Goal: Task Accomplishment & Management: Manage account settings

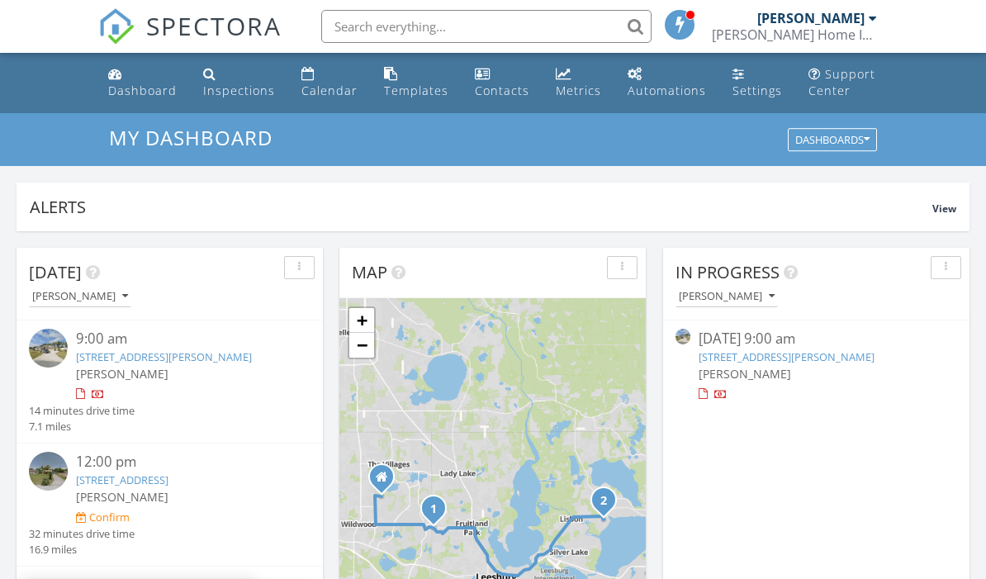
scroll to position [50, 0]
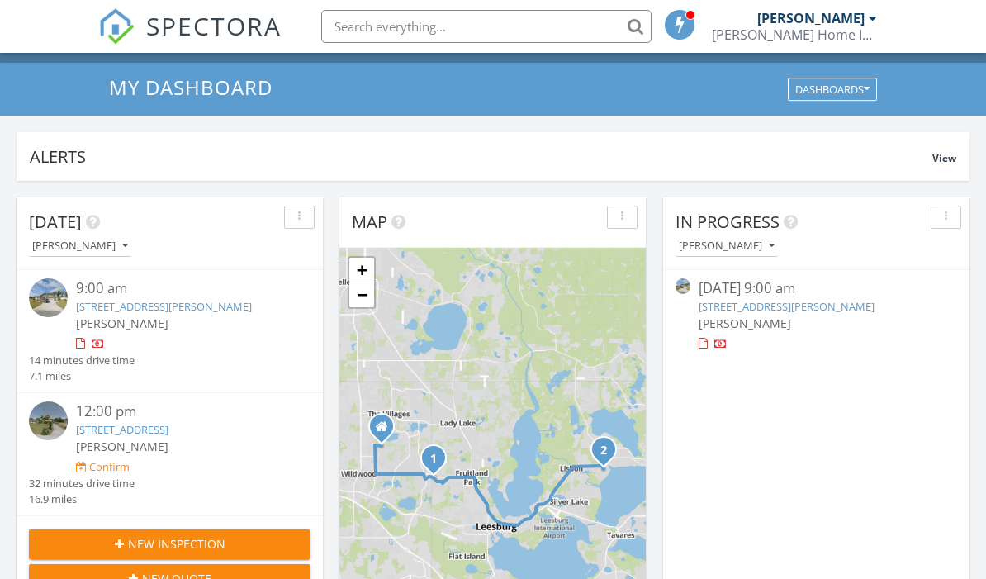
click at [127, 430] on link "[STREET_ADDRESS]" at bounding box center [122, 429] width 92 height 15
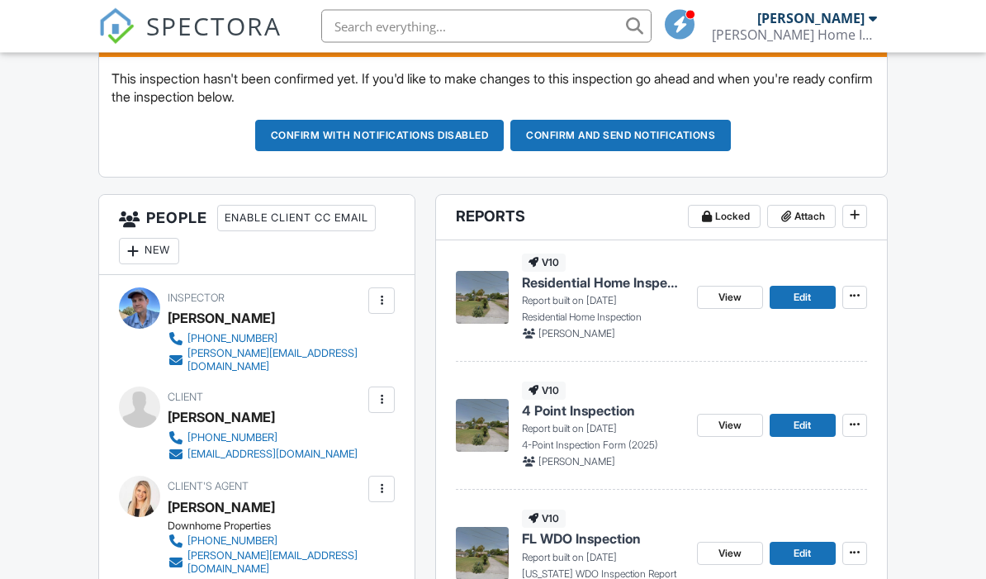
scroll to position [486, 0]
click at [617, 132] on button "Confirm and send notifications" at bounding box center [620, 135] width 220 height 31
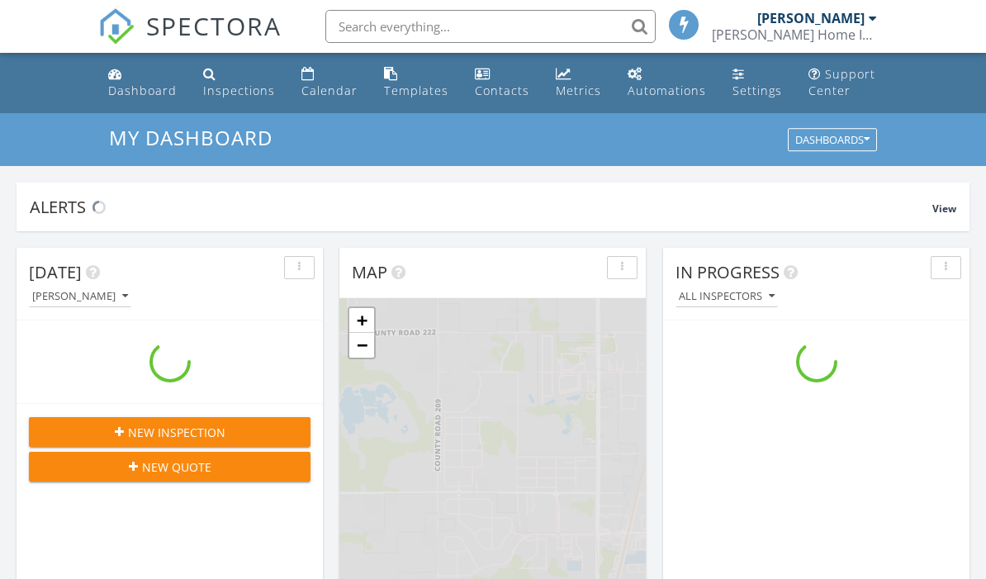
scroll to position [1504, 987]
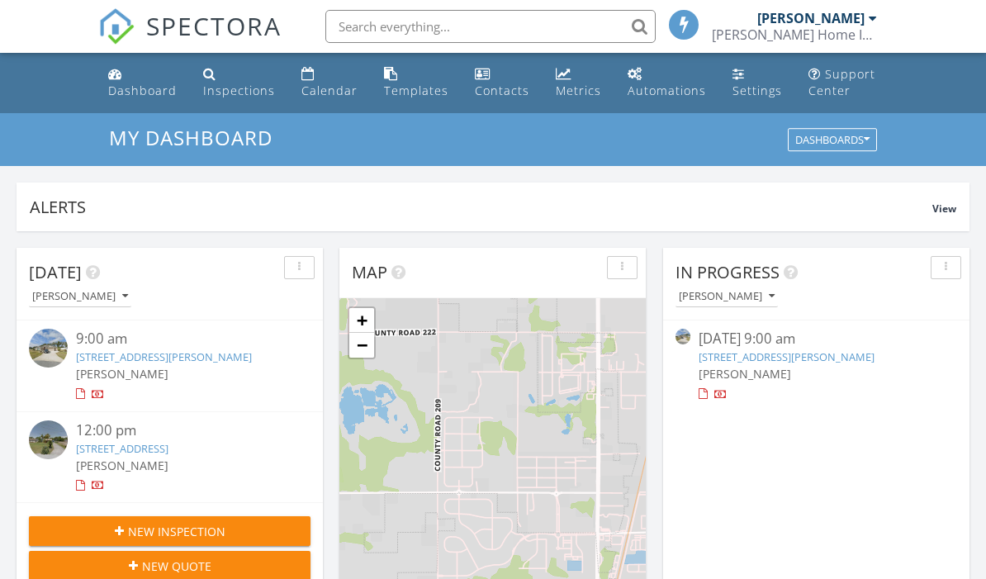
click at [136, 97] on div "Dashboard" at bounding box center [142, 91] width 69 height 16
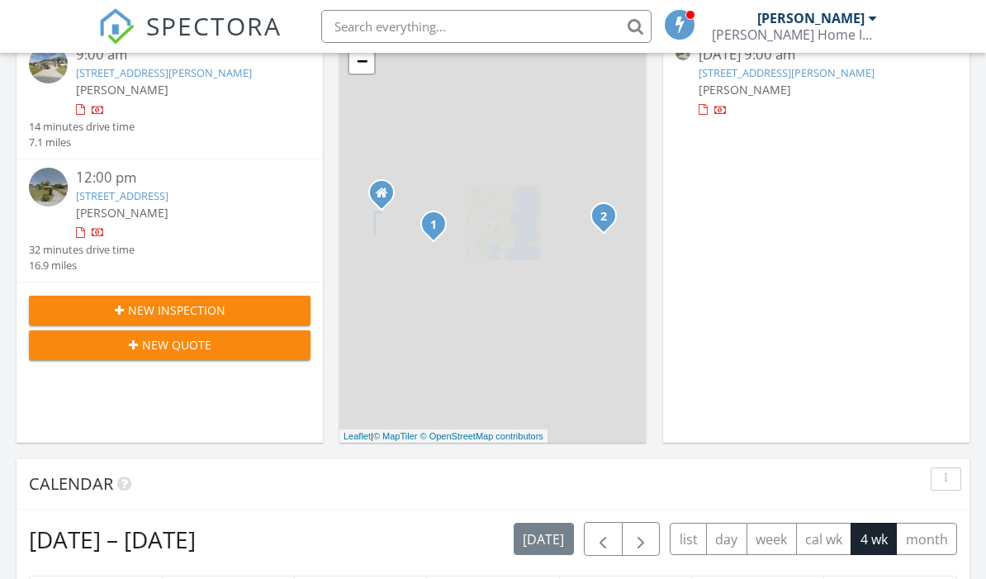
scroll to position [282, 0]
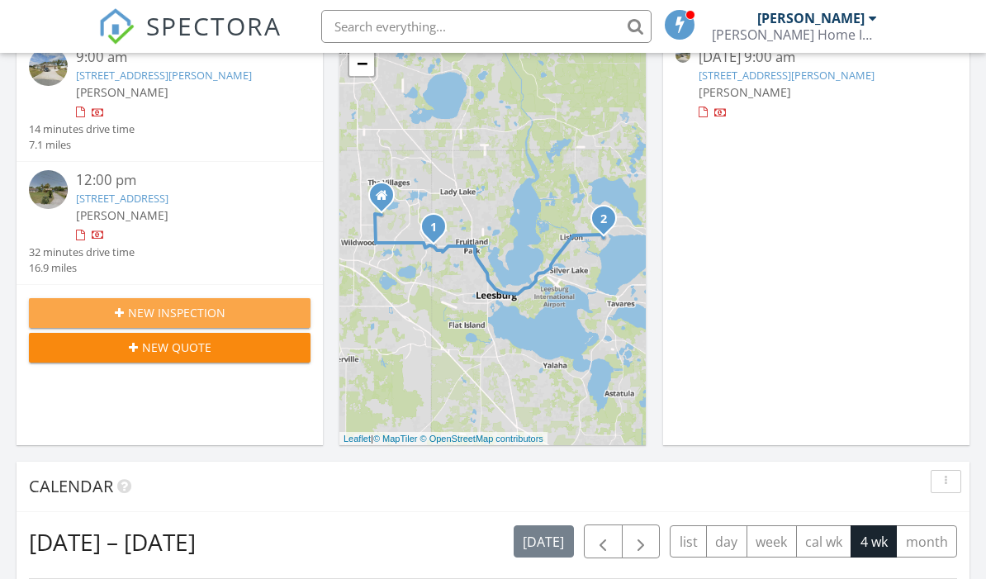
click at [230, 312] on button "New Inspection" at bounding box center [170, 313] width 282 height 30
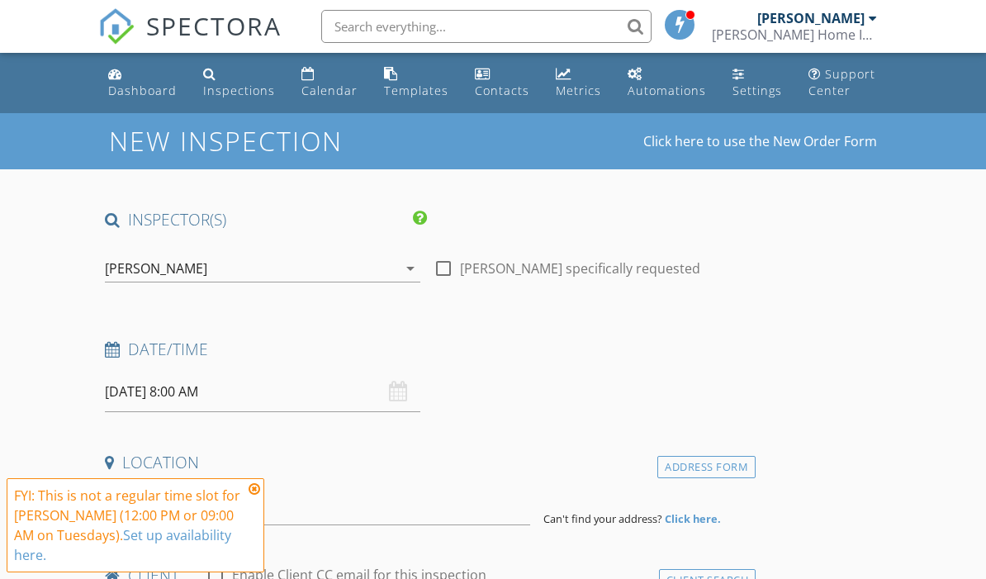
click at [822, 148] on link "Click here to use the New Order Form" at bounding box center [760, 141] width 234 height 13
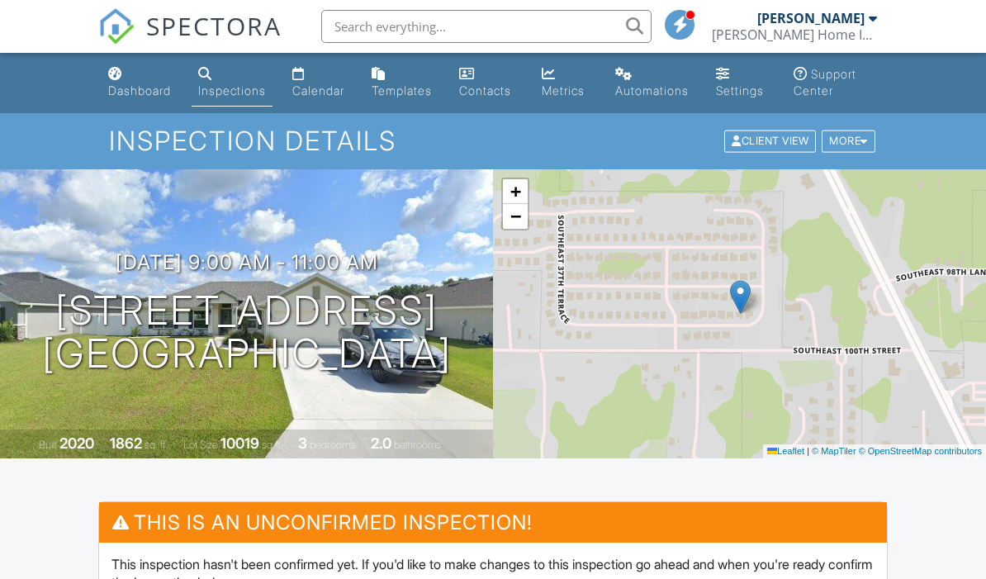
click at [321, 83] on div "Calendar" at bounding box center [318, 90] width 52 height 14
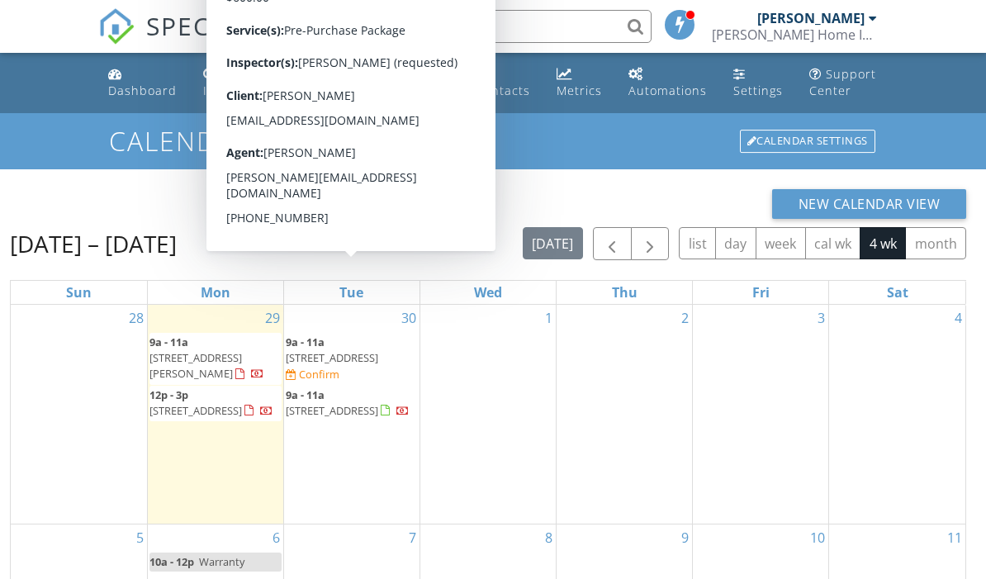
click at [339, 362] on span "[STREET_ADDRESS]" at bounding box center [332, 357] width 92 height 15
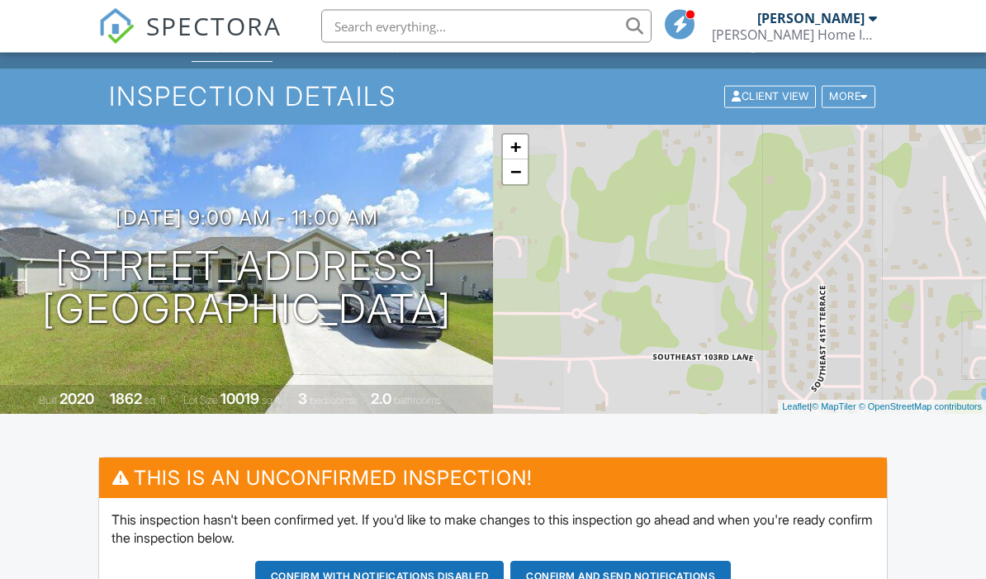
click at [640, 576] on button "Confirm and send notifications" at bounding box center [620, 576] width 220 height 31
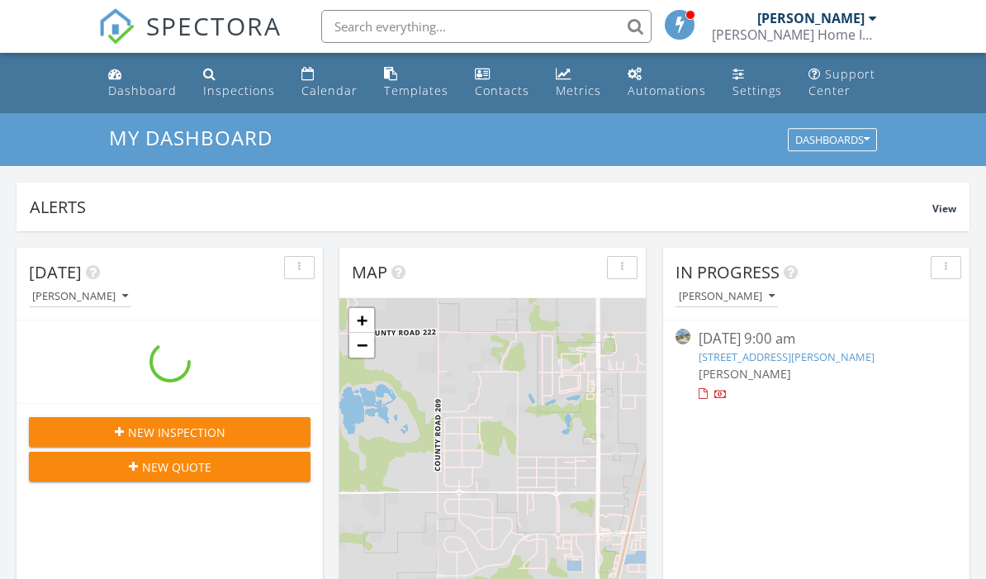
scroll to position [1504, 987]
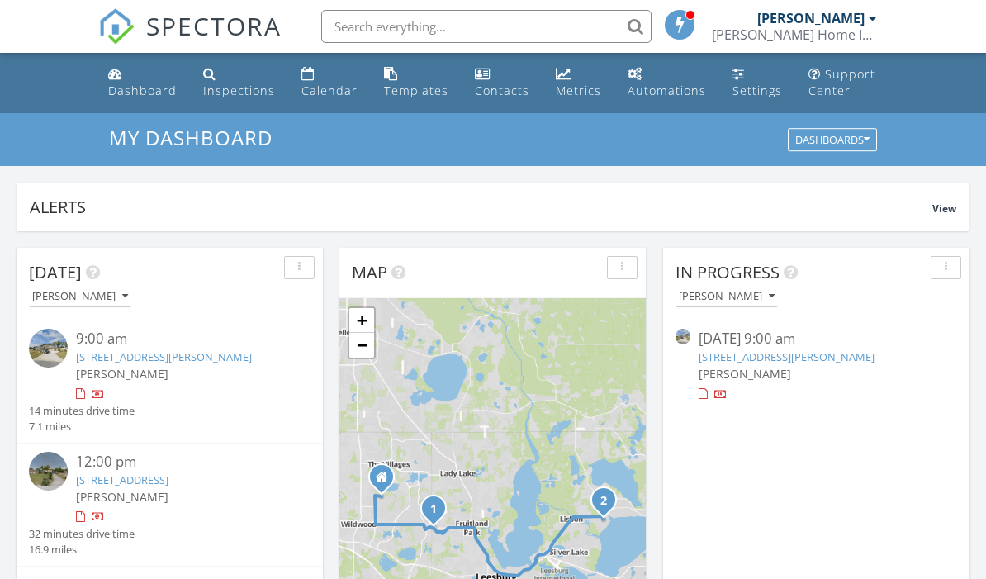
click at [168, 482] on link "[STREET_ADDRESS]" at bounding box center [122, 479] width 92 height 15
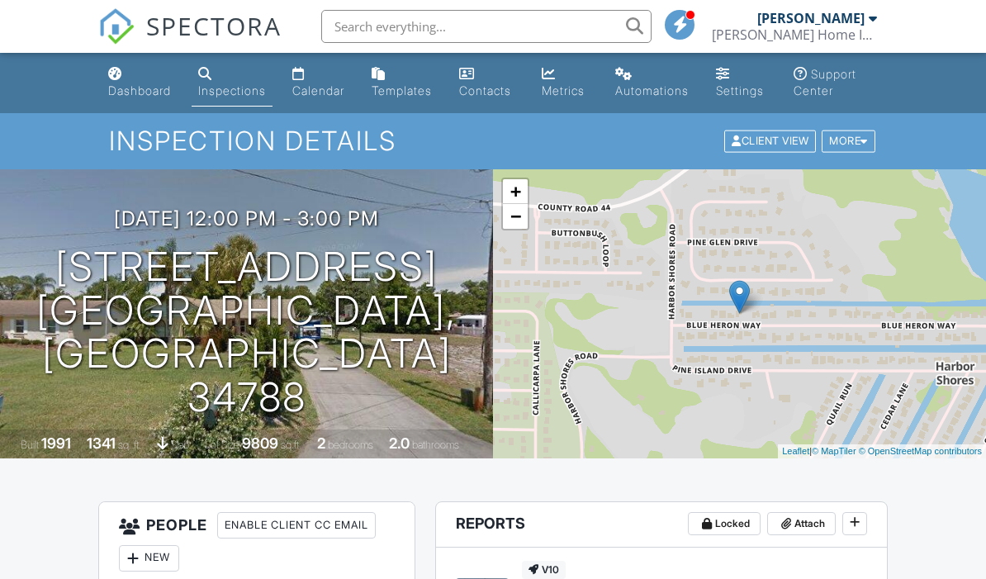
click at [846, 137] on div "More" at bounding box center [849, 141] width 54 height 22
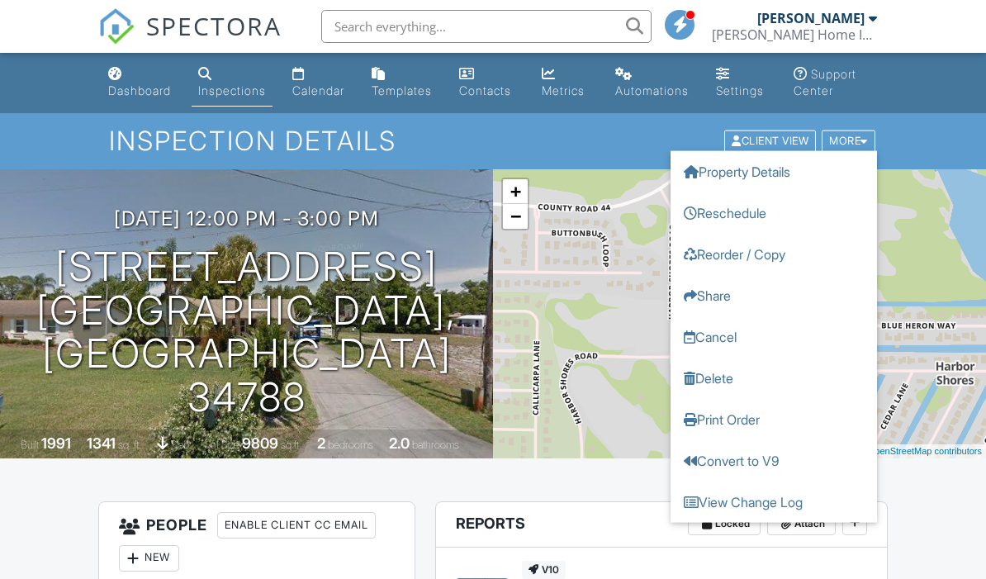
click at [724, 336] on link "Cancel" at bounding box center [773, 336] width 206 height 41
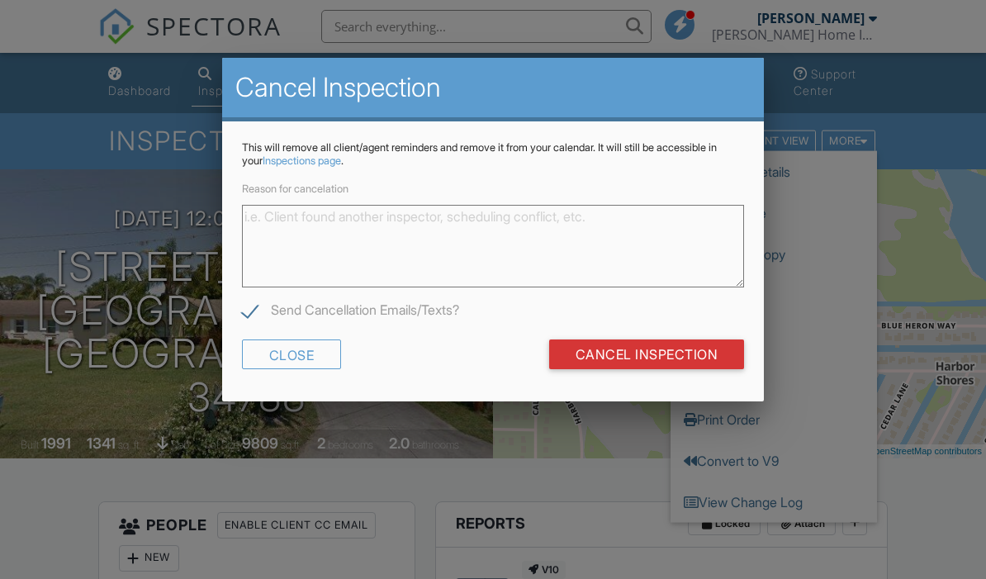
click at [619, 226] on textarea "Reason for cancelation" at bounding box center [493, 246] width 503 height 83
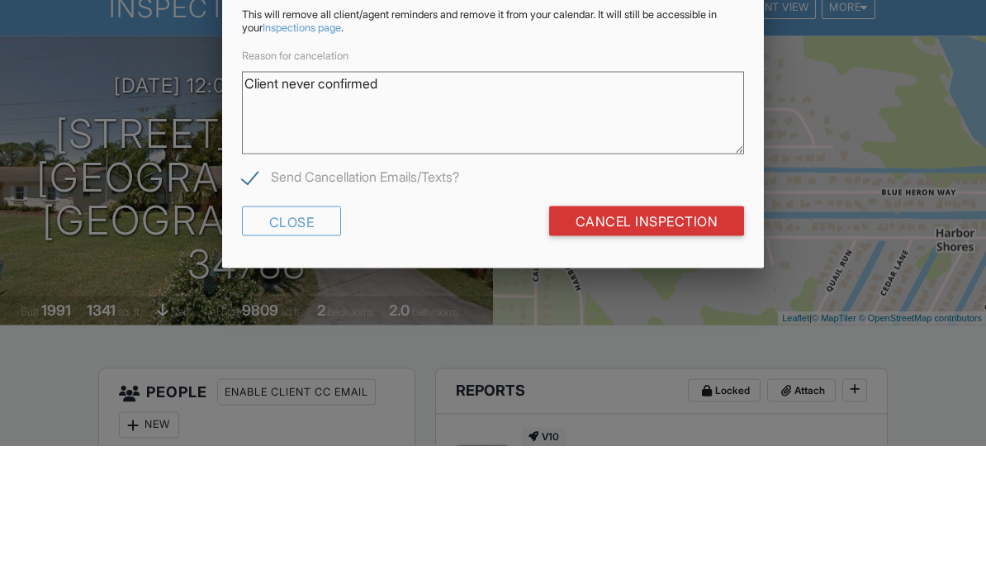
type textarea "Client never confirmed"
click at [689, 339] on input "Cancel Inspection" at bounding box center [647, 354] width 196 height 30
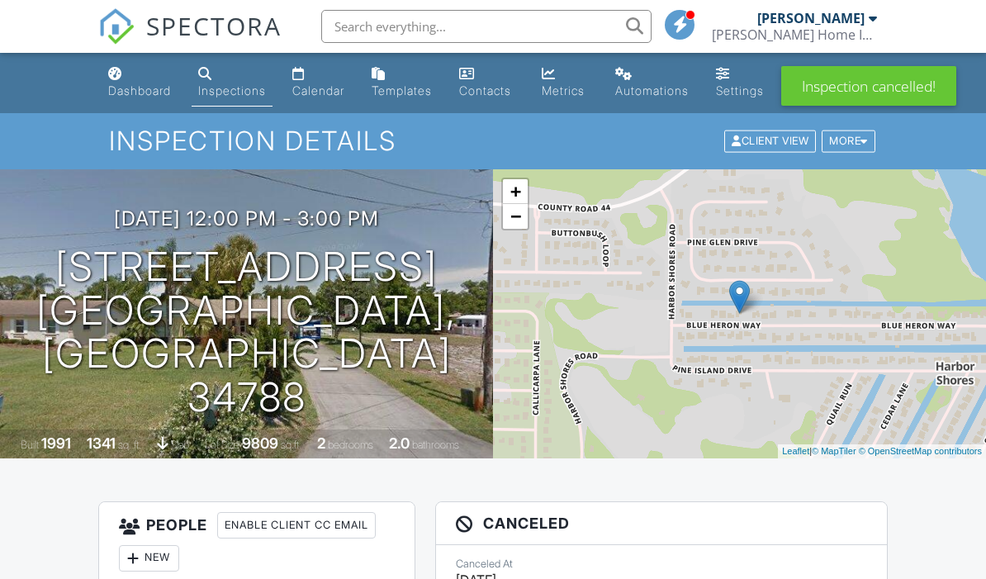
click at [148, 66] on link "Dashboard" at bounding box center [140, 82] width 77 height 47
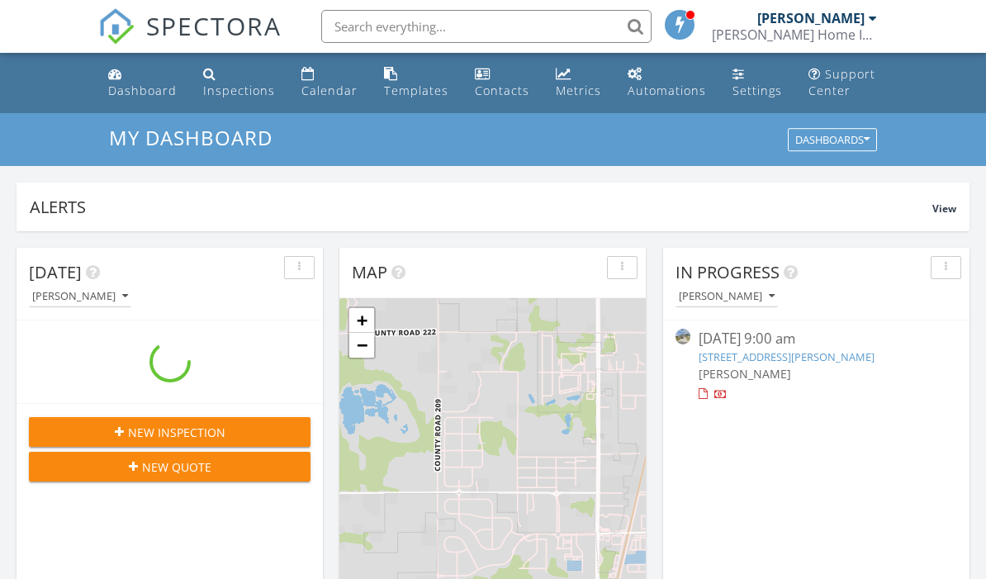
scroll to position [1504, 987]
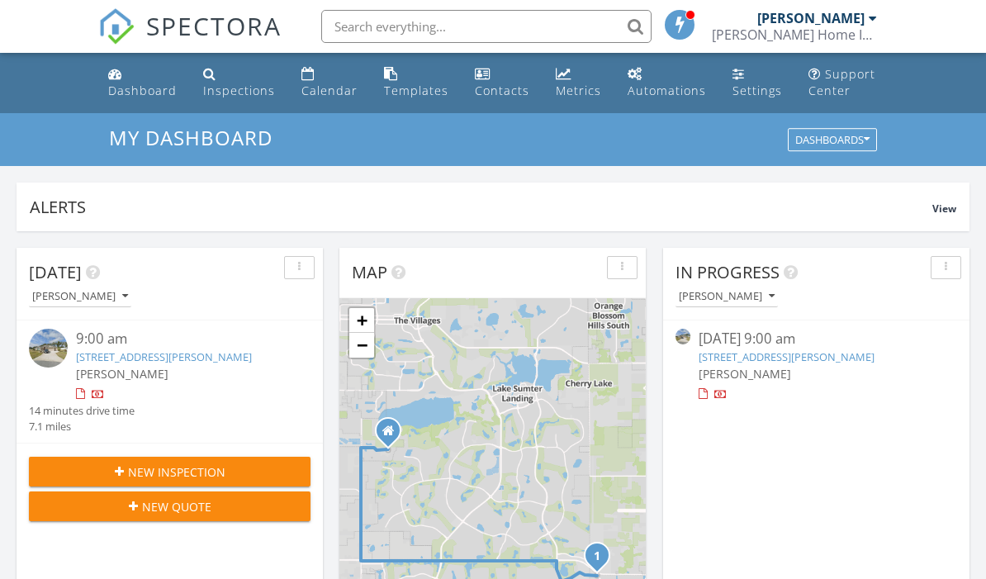
click at [332, 78] on link "Calendar" at bounding box center [329, 82] width 69 height 47
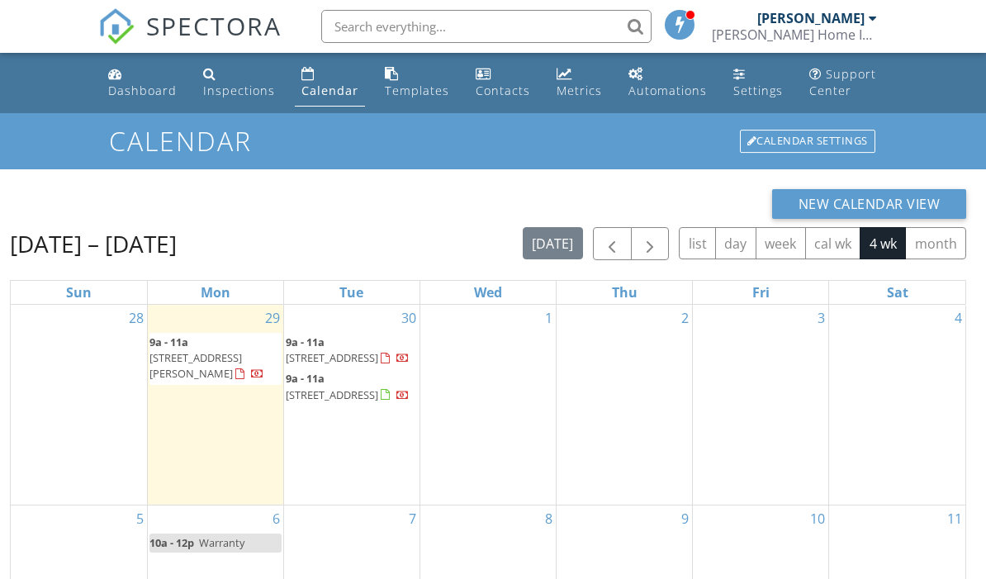
click at [224, 88] on div "Inspections" at bounding box center [239, 91] width 72 height 16
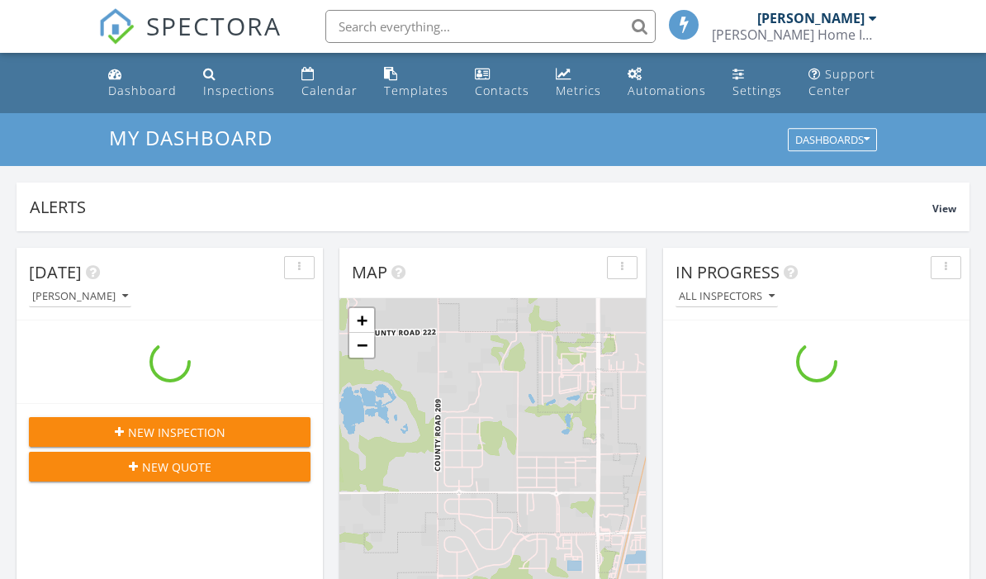
scroll to position [1504, 987]
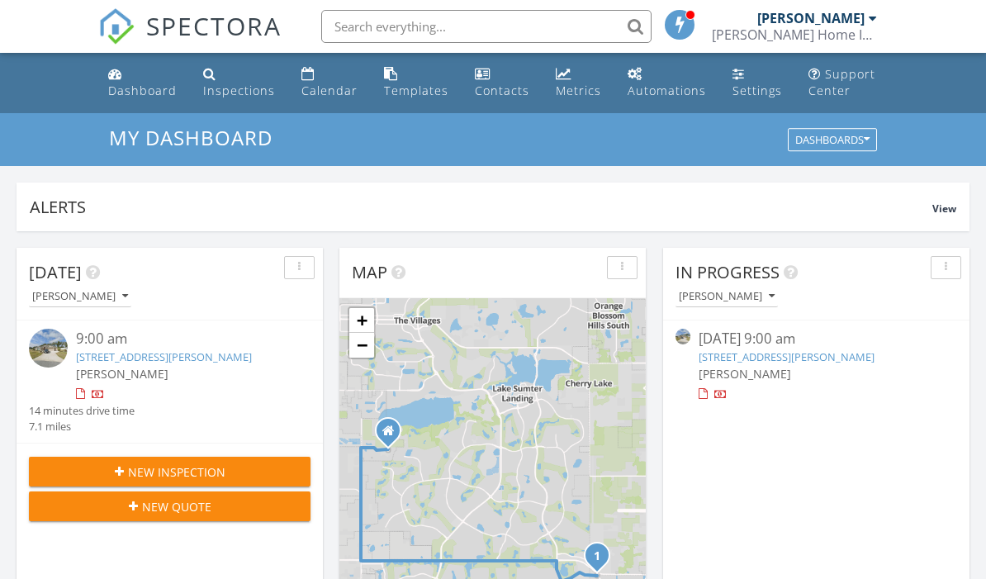
click at [325, 83] on div "Calendar" at bounding box center [329, 91] width 56 height 16
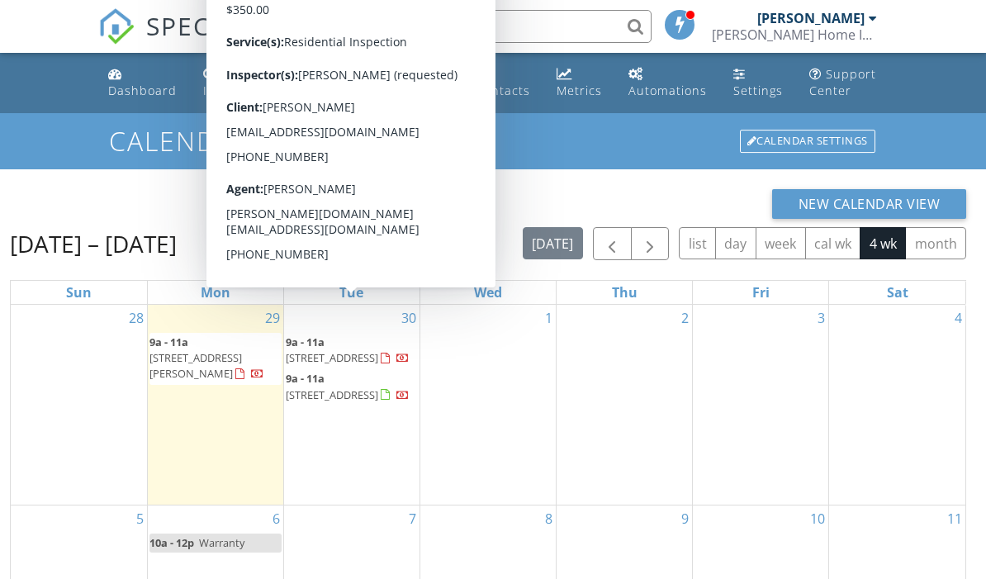
click at [361, 387] on span "[STREET_ADDRESS]" at bounding box center [332, 394] width 92 height 15
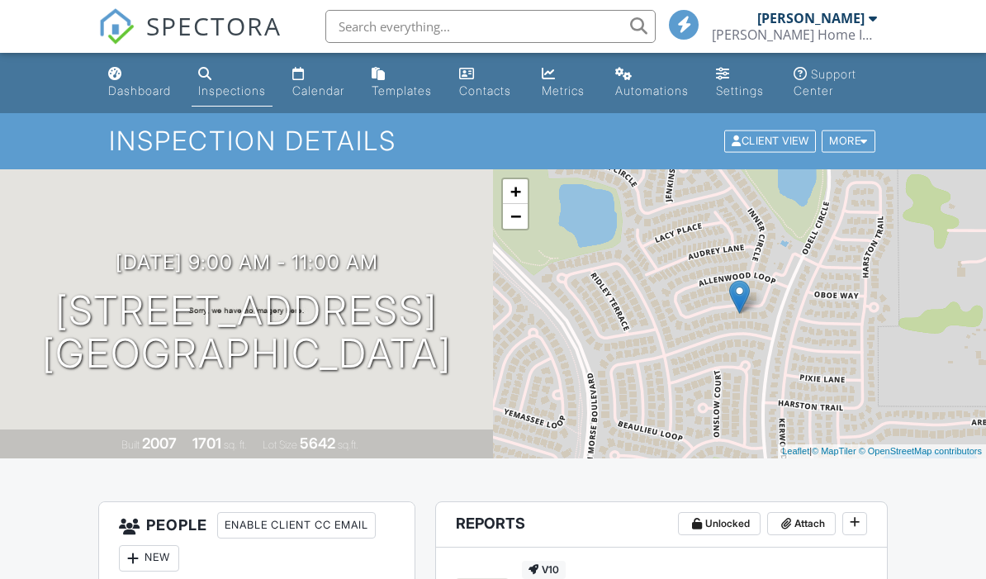
click at [308, 251] on h3 "09/30/2025 9:00 am - 11:00 am" at bounding box center [247, 262] width 263 height 22
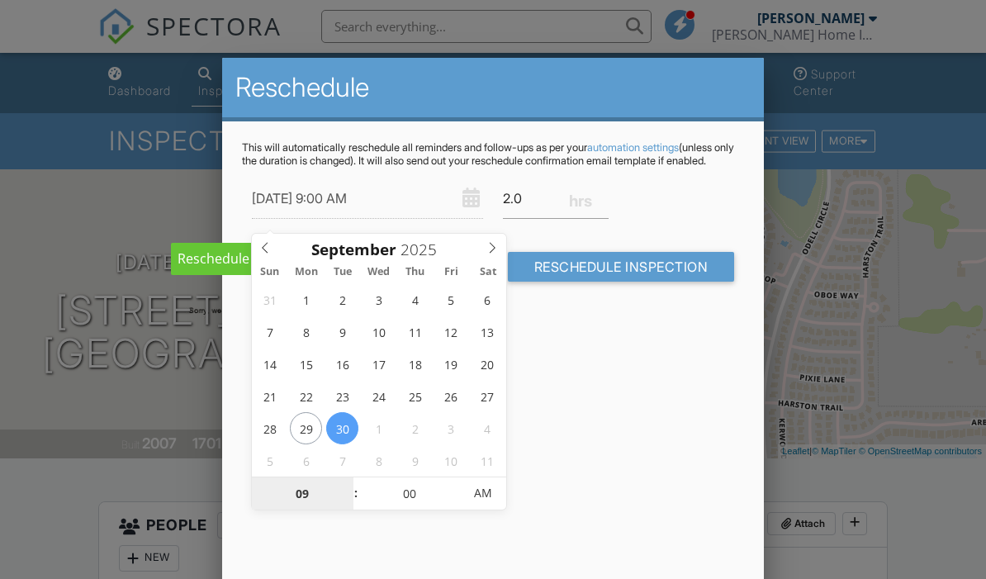
click at [306, 492] on input "09" at bounding box center [303, 493] width 102 height 33
type input "01"
type input "09/30/2025 1:00 AM"
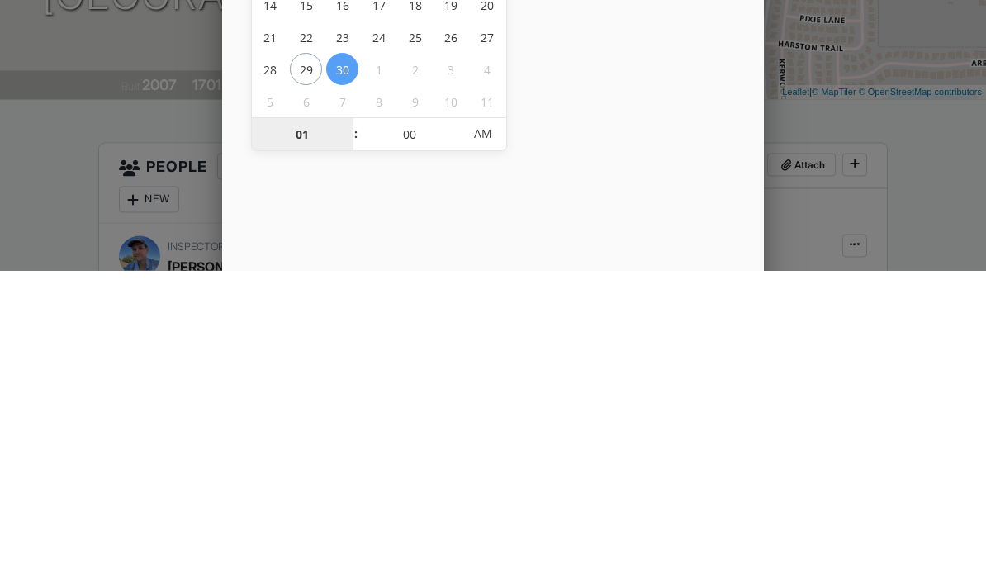
type input "12"
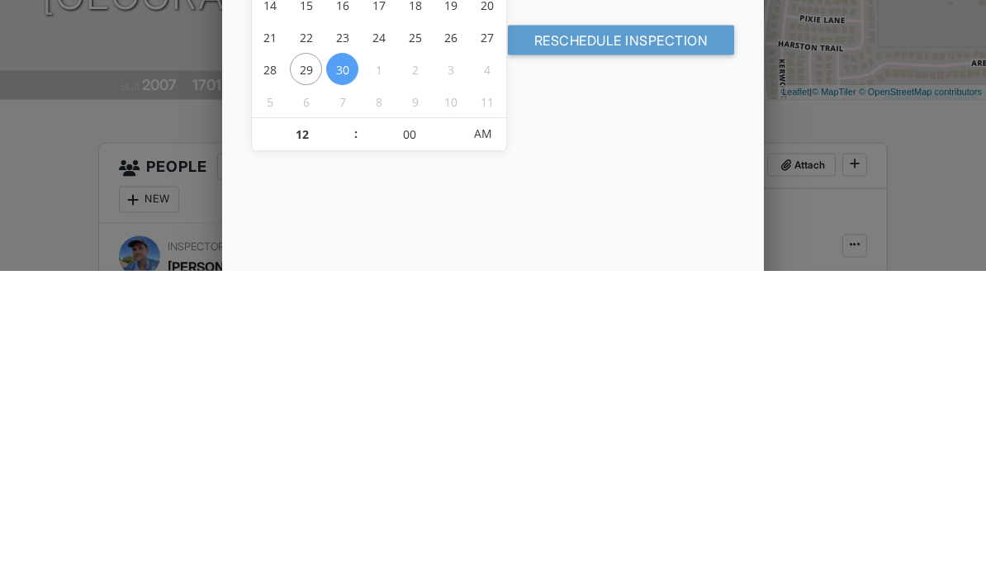
scroll to position [359, 0]
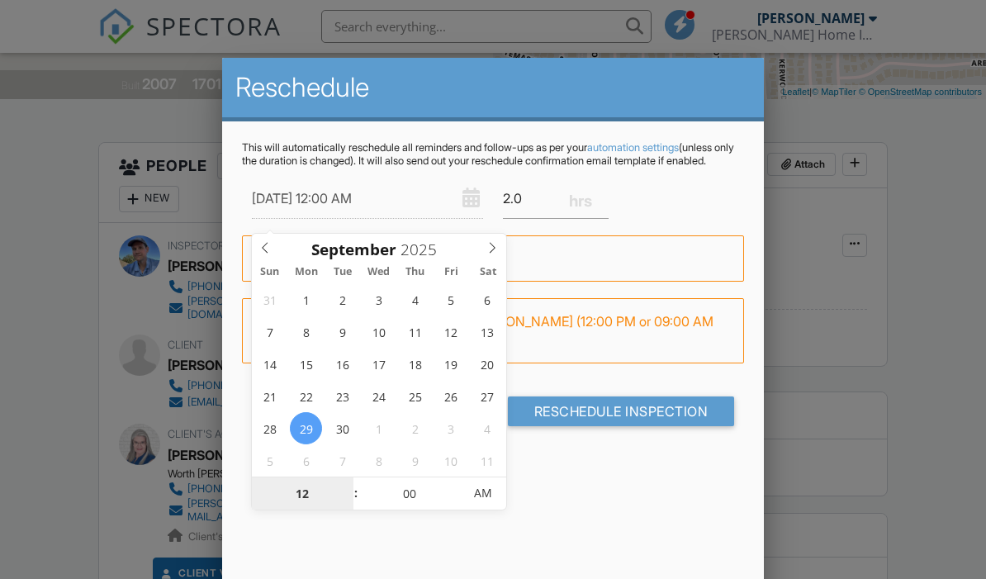
click at [489, 507] on span "AM" at bounding box center [482, 492] width 45 height 33
type input "[DATE] 12:00 PM"
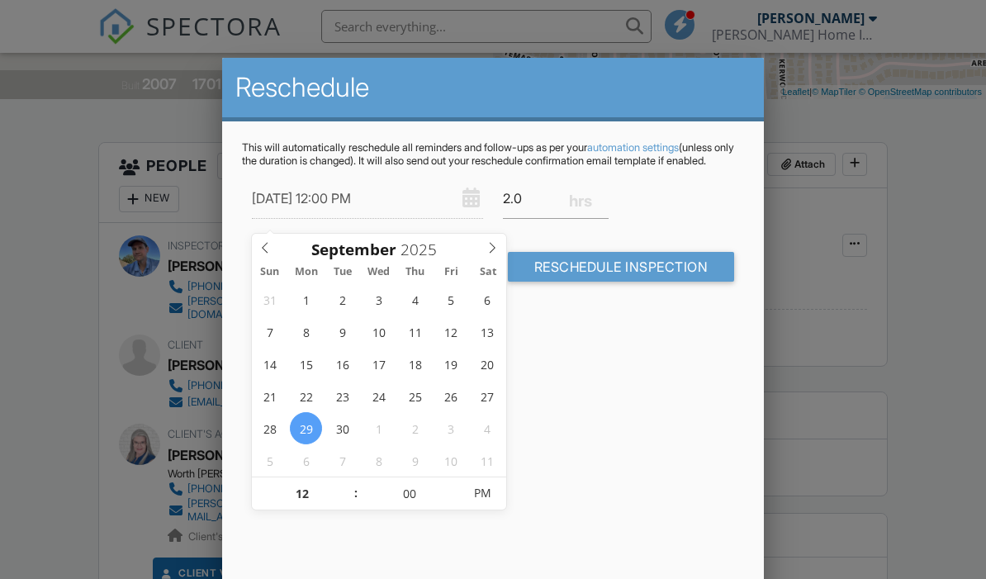
click at [647, 400] on div "Reschedule This will automatically reschedule all reminders and follow-ups as p…" at bounding box center [493, 347] width 542 height 578
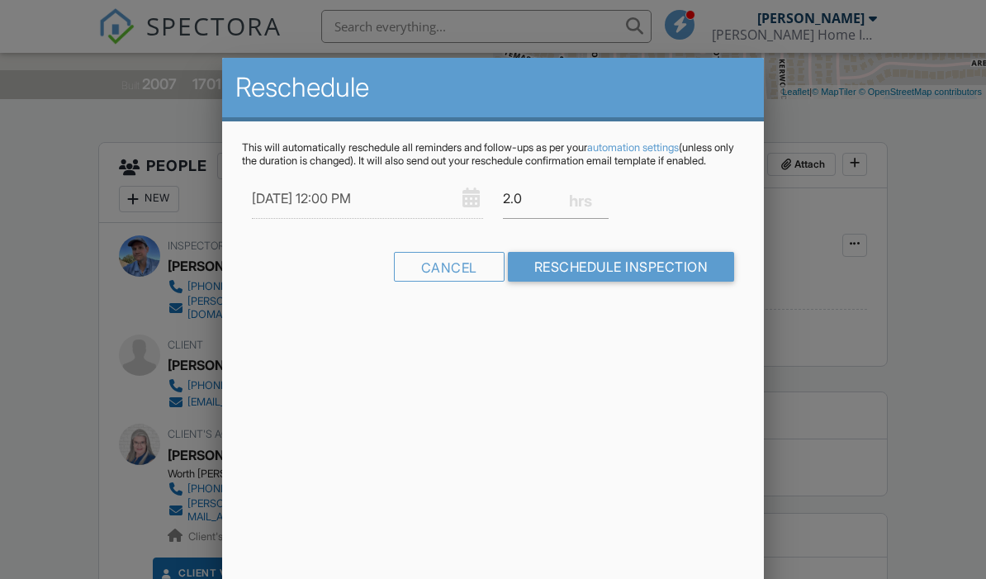
click at [613, 274] on input "Reschedule Inspection" at bounding box center [621, 267] width 227 height 30
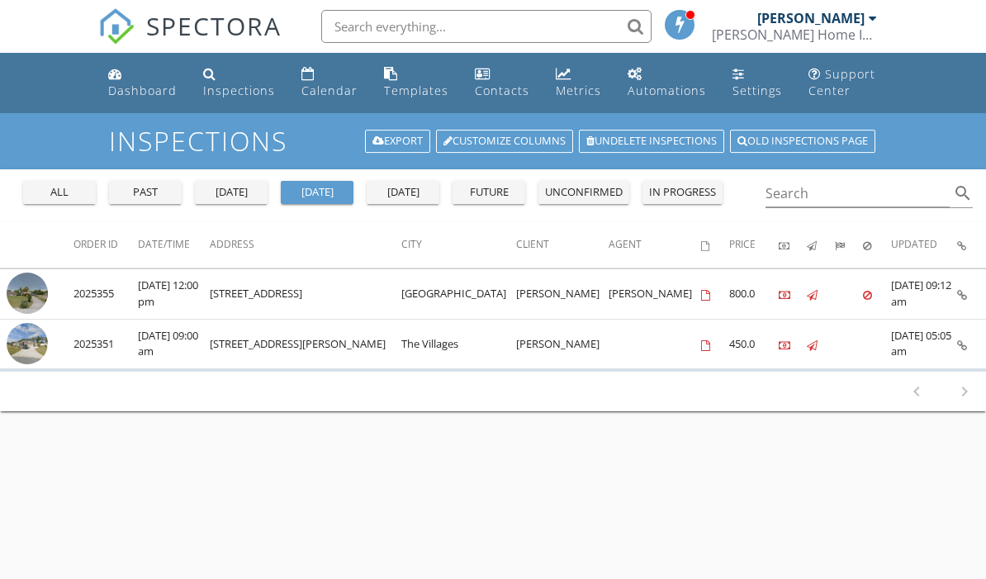
click at [319, 83] on div "Calendar" at bounding box center [329, 91] width 56 height 16
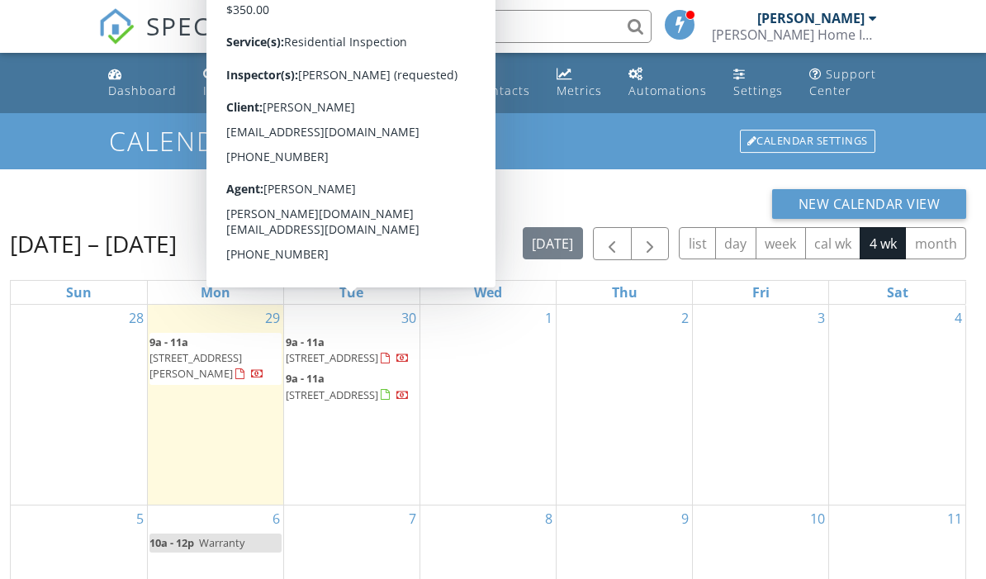
click at [367, 399] on span "[STREET_ADDRESS]" at bounding box center [332, 394] width 92 height 15
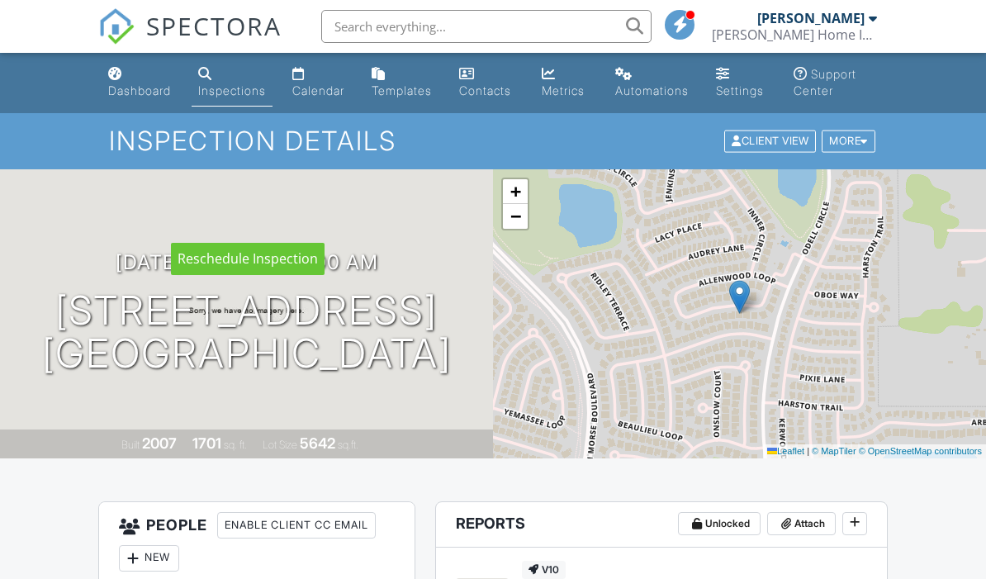
click at [260, 251] on h3 "[DATE] 9:00 am - 11:00 am" at bounding box center [247, 262] width 263 height 22
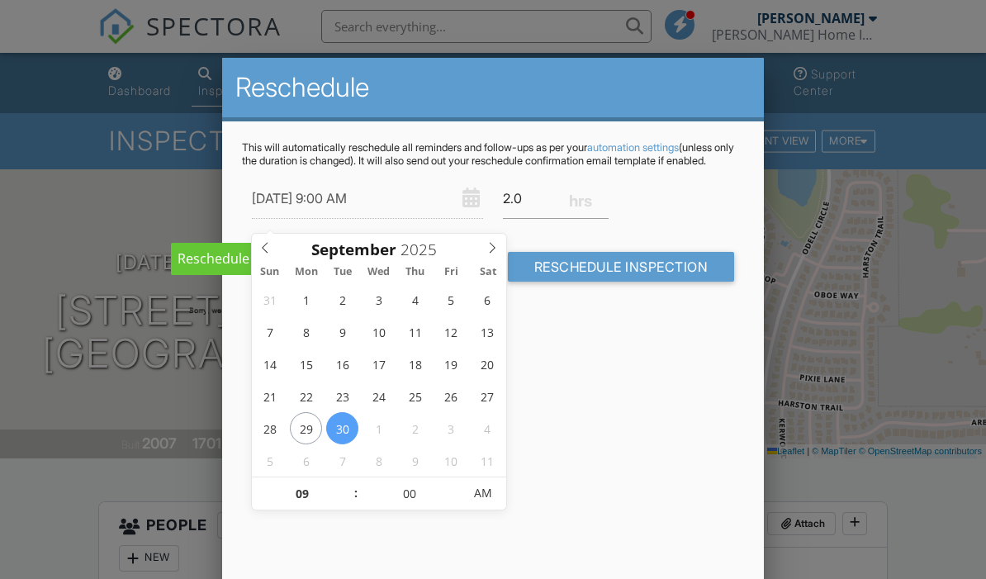
type input "[DATE] 9:00 AM"
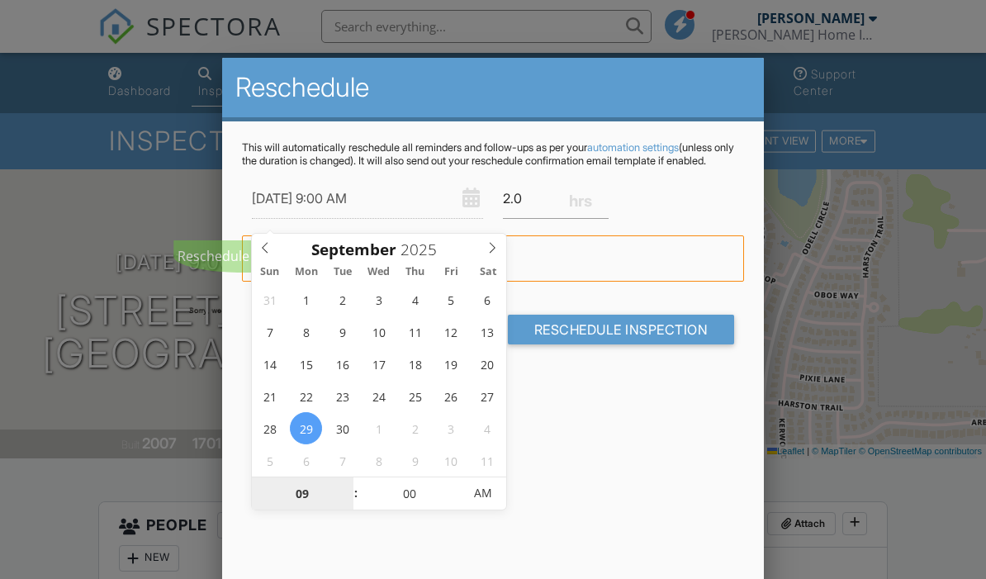
click at [310, 495] on input "09" at bounding box center [303, 493] width 102 height 33
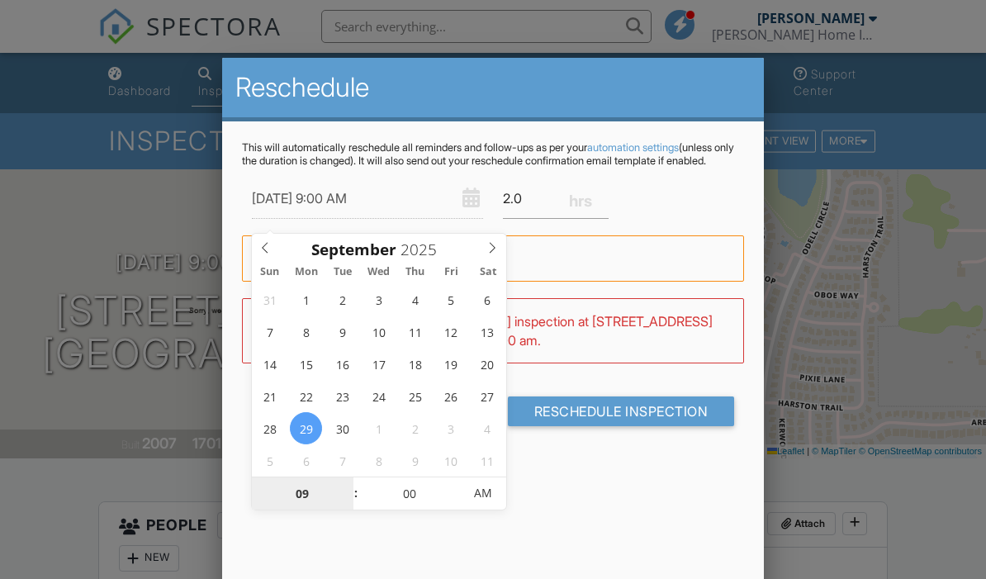
type input "01"
type input "[DATE] 1:00 AM"
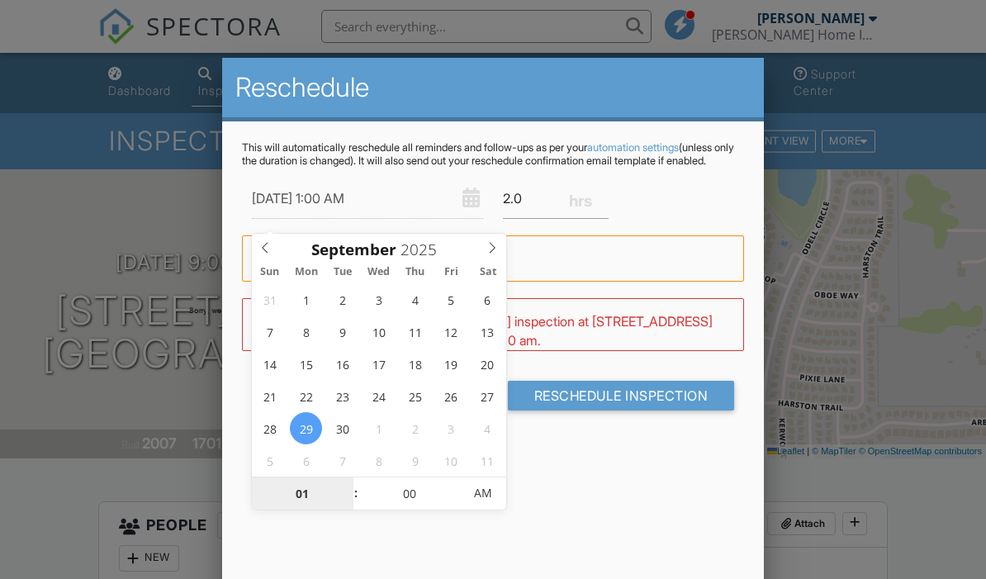
scroll to position [50, 0]
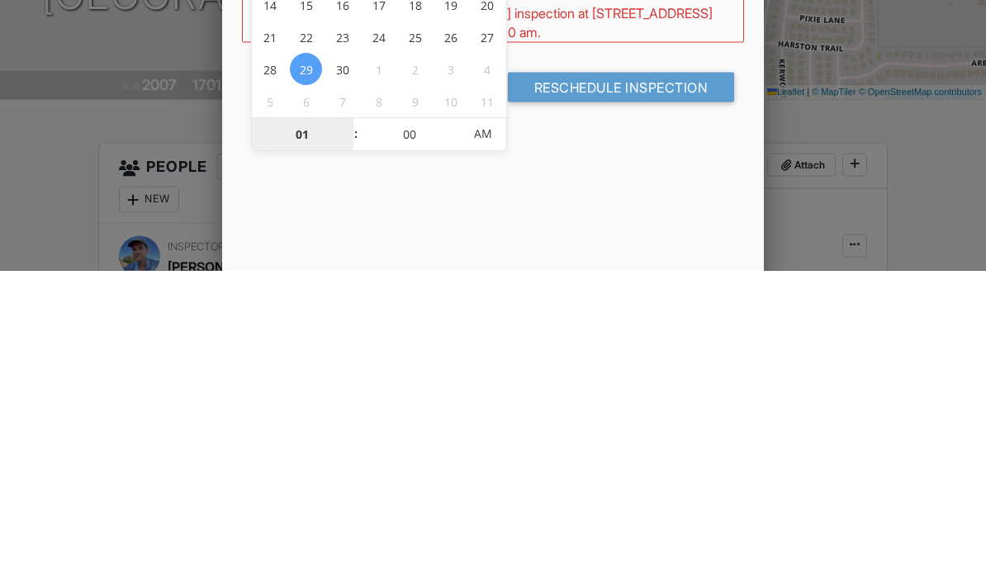
type input "12"
type input "[DATE] 12:00 AM"
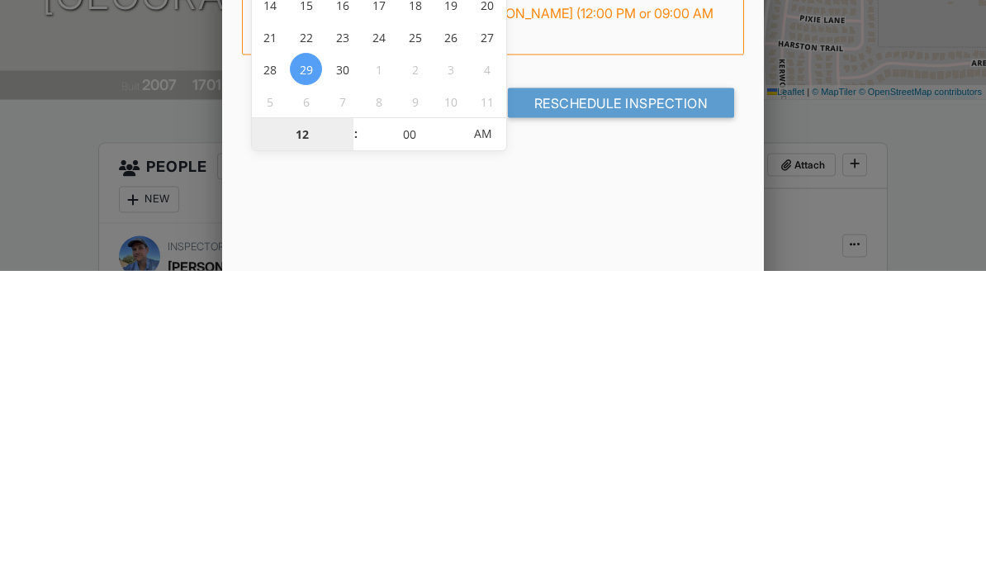
type input "01"
type input "[DATE] 1:00 AM"
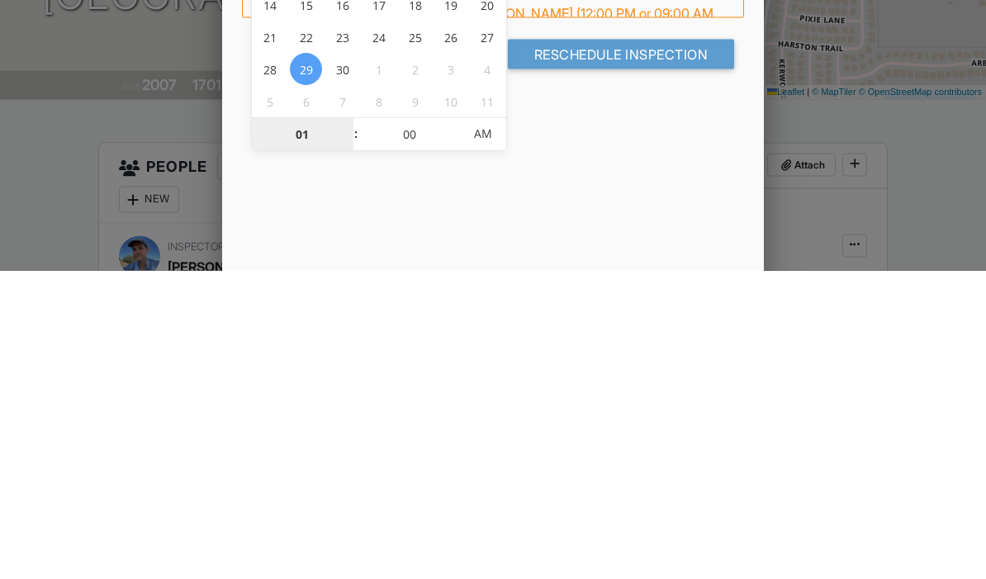
type input "12"
type input "[DATE] 12:00 AM"
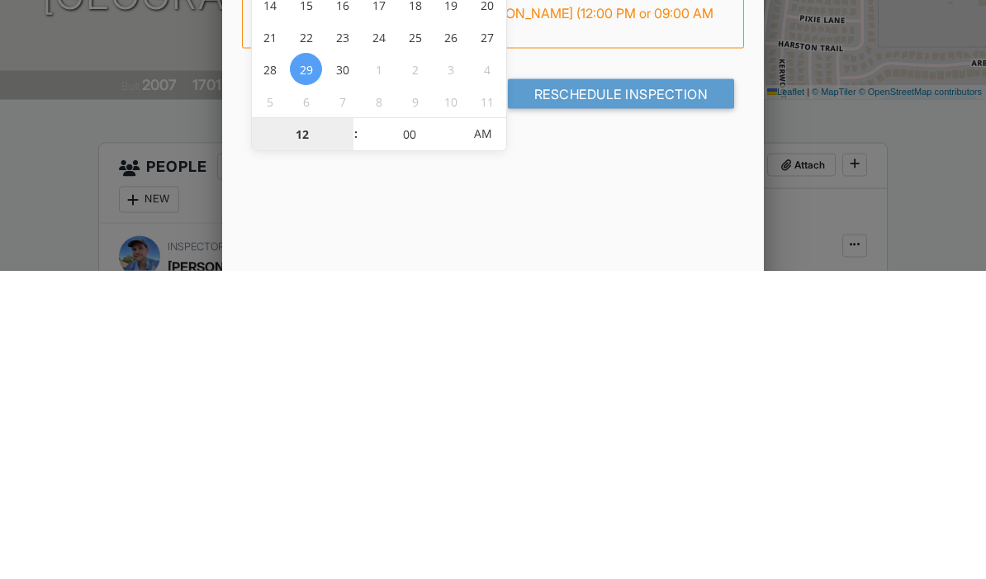
type input "01"
type input "[DATE] 1:00 AM"
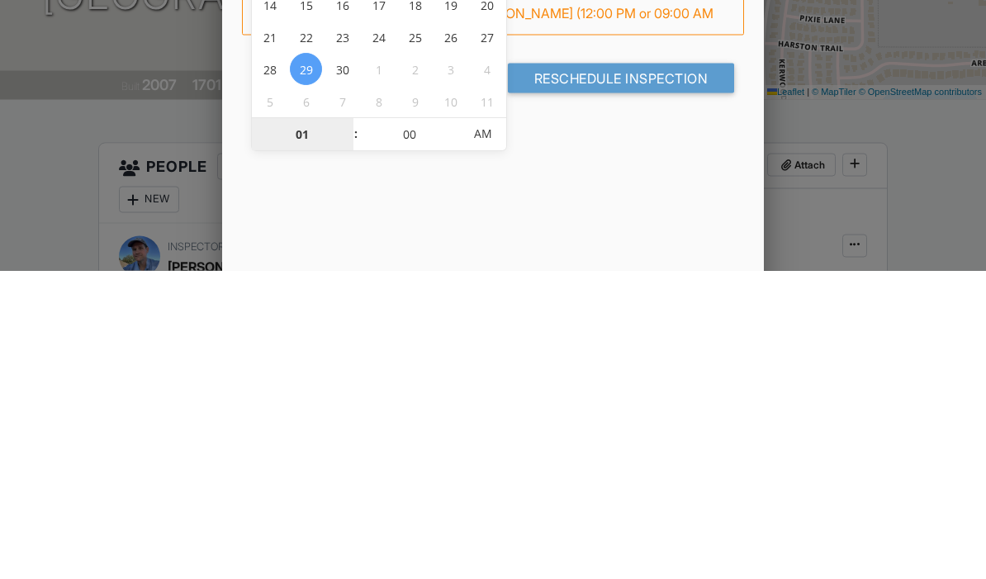
type input "12"
type input "[DATE] 12:00 AM"
type input "01"
type input "[DATE] 1:00 AM"
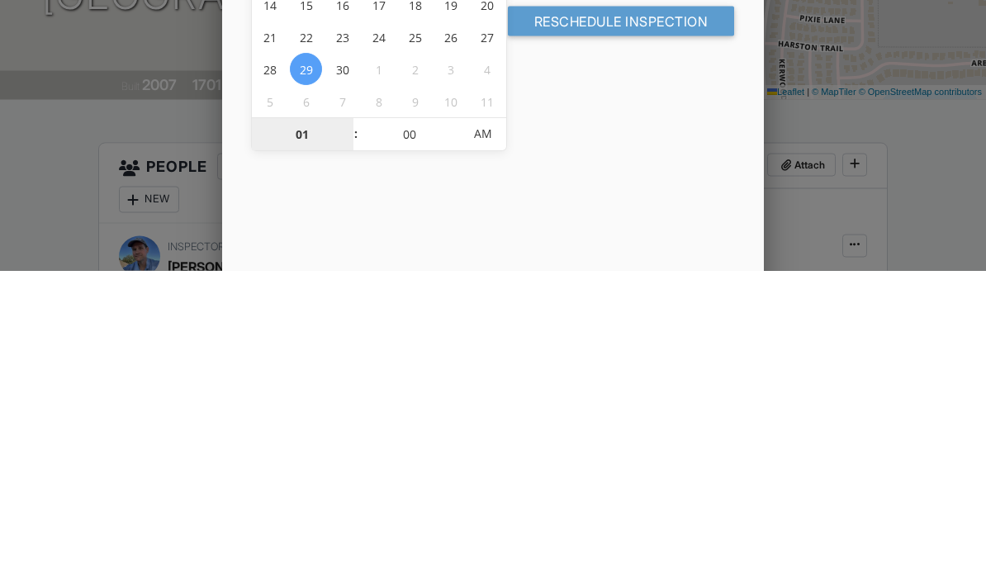
type input "12"
type input "[DATE] 1:00 AM"
type input "12"
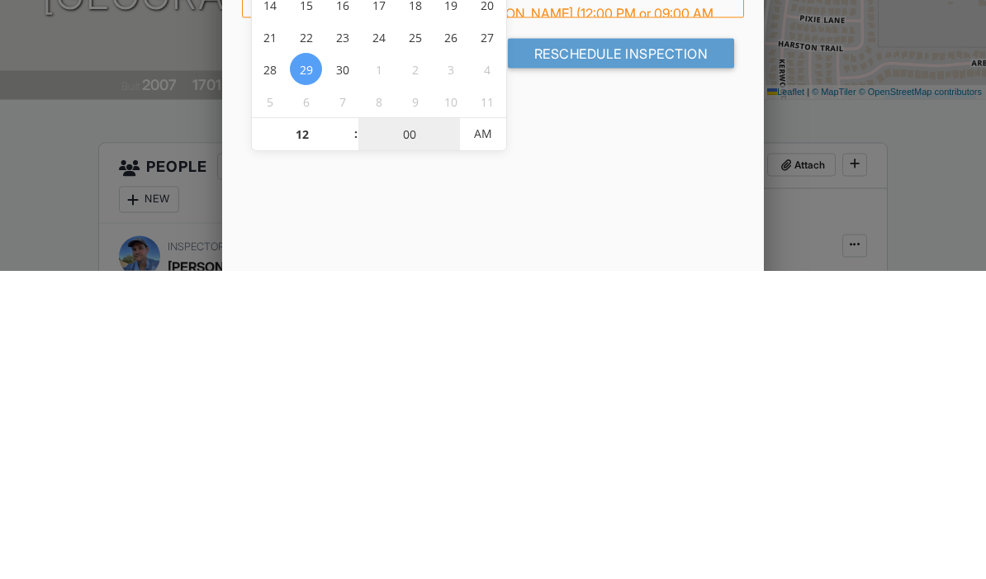
click at [406, 427] on input "00" at bounding box center [409, 443] width 102 height 33
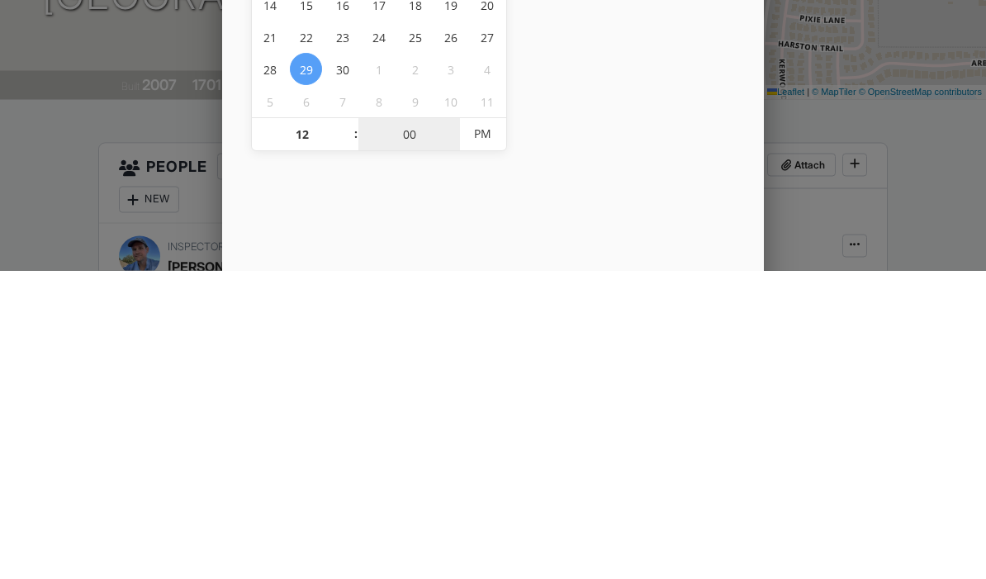
type input "[DATE] 12:00 AM"
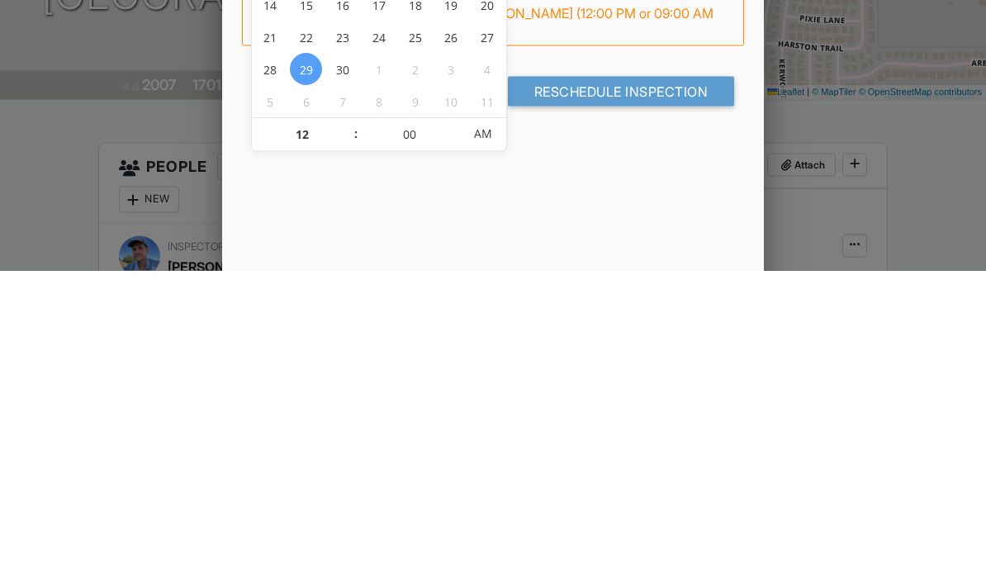
scroll to position [359, 0]
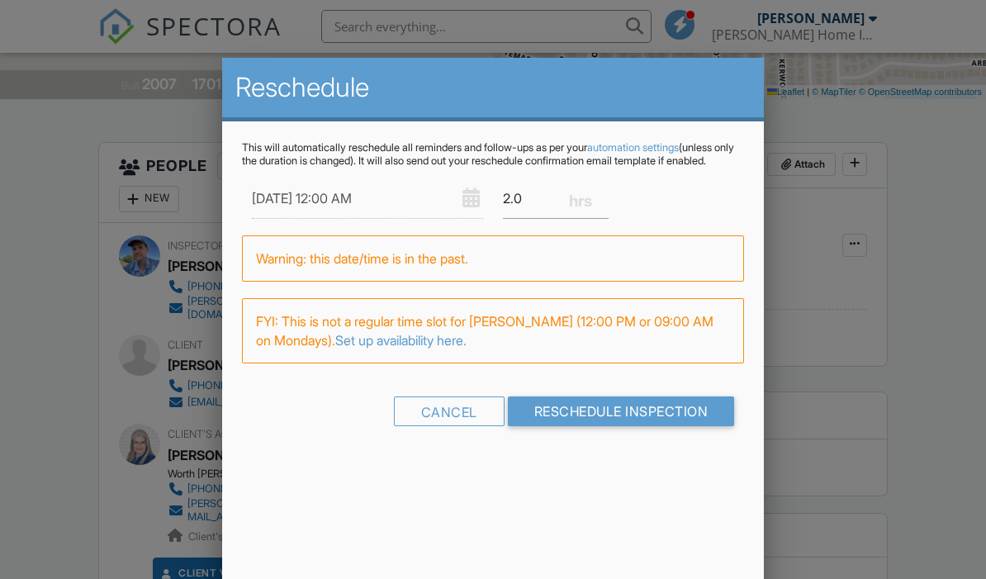
click at [666, 425] on input "Reschedule Inspection" at bounding box center [621, 411] width 227 height 30
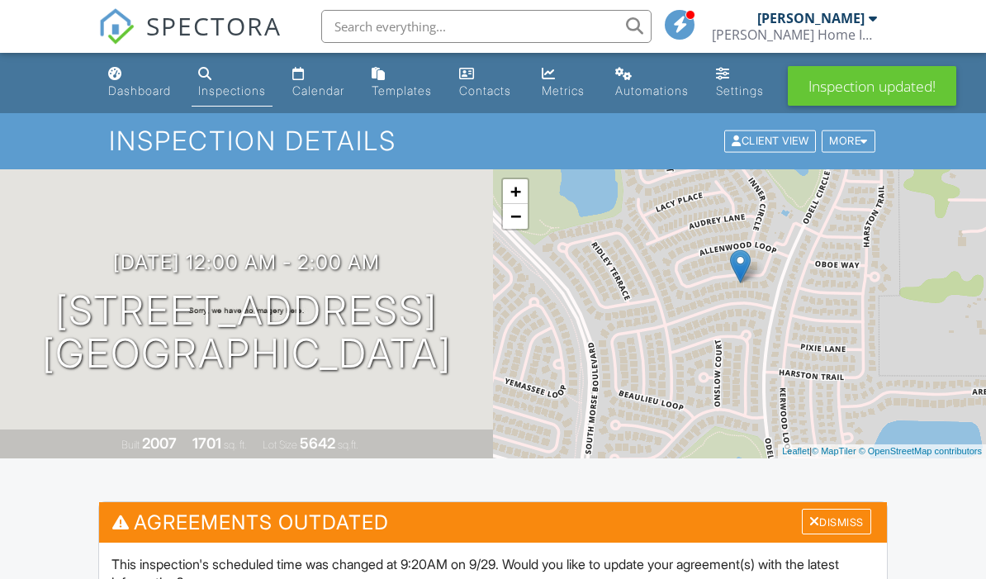
click at [826, 525] on div "Dismiss" at bounding box center [836, 522] width 69 height 26
